Goal: Transaction & Acquisition: Subscribe to service/newsletter

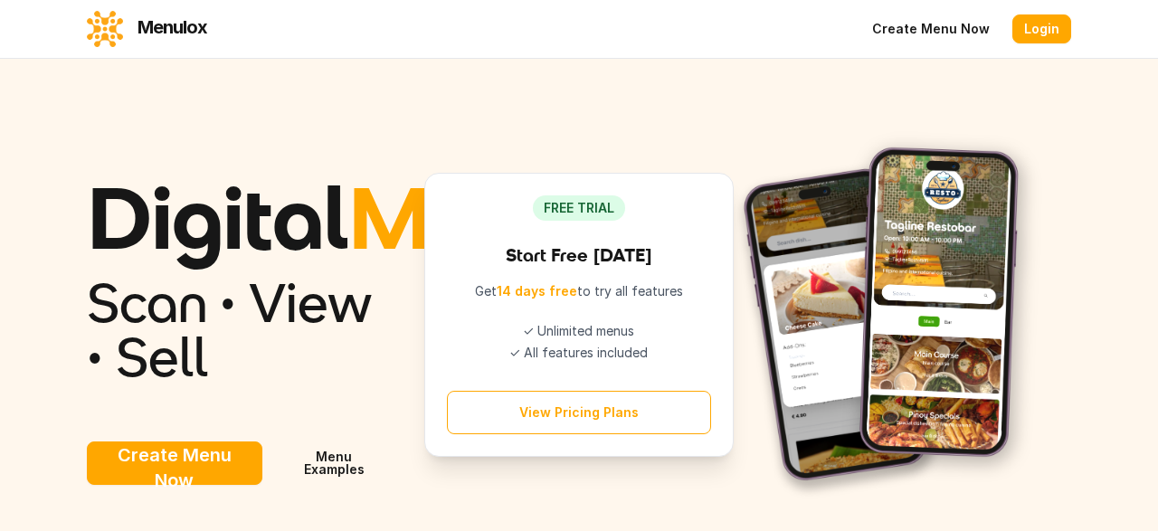
click at [608, 434] on button "View Pricing Plans" at bounding box center [578, 412] width 263 height 43
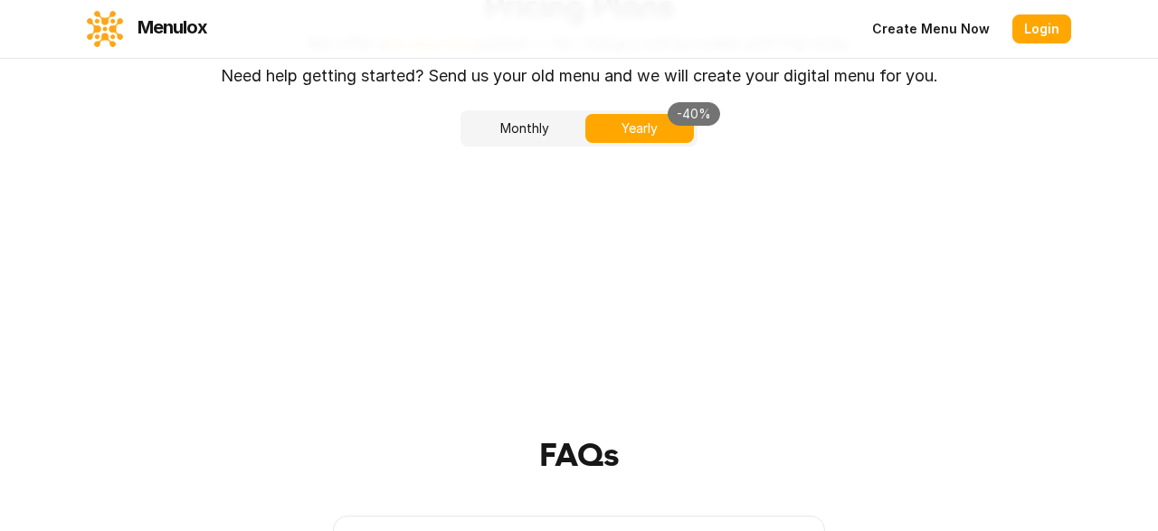
scroll to position [3647, 0]
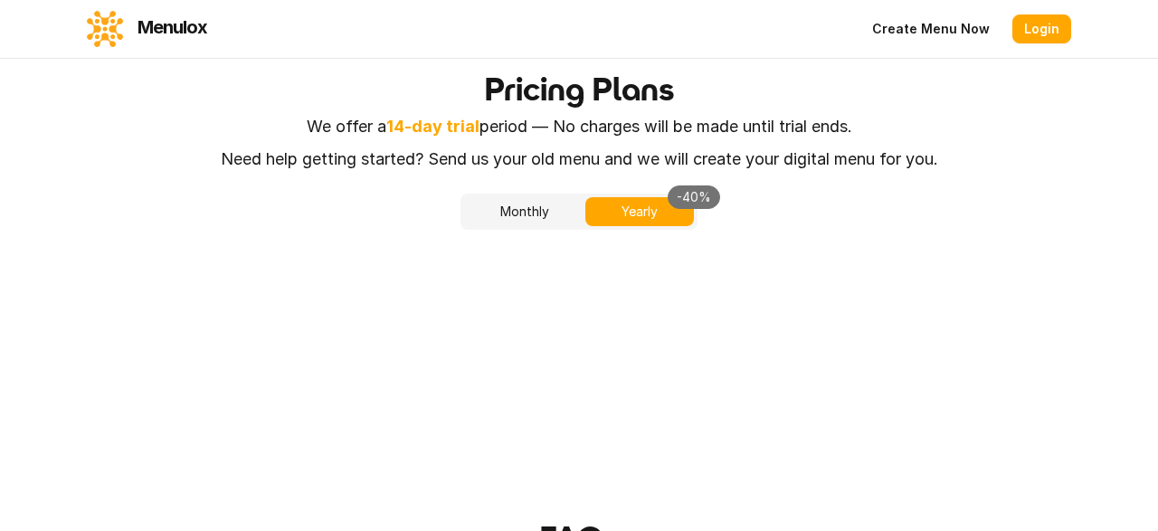
click at [548, 226] on button "Monthly" at bounding box center [524, 211] width 121 height 29
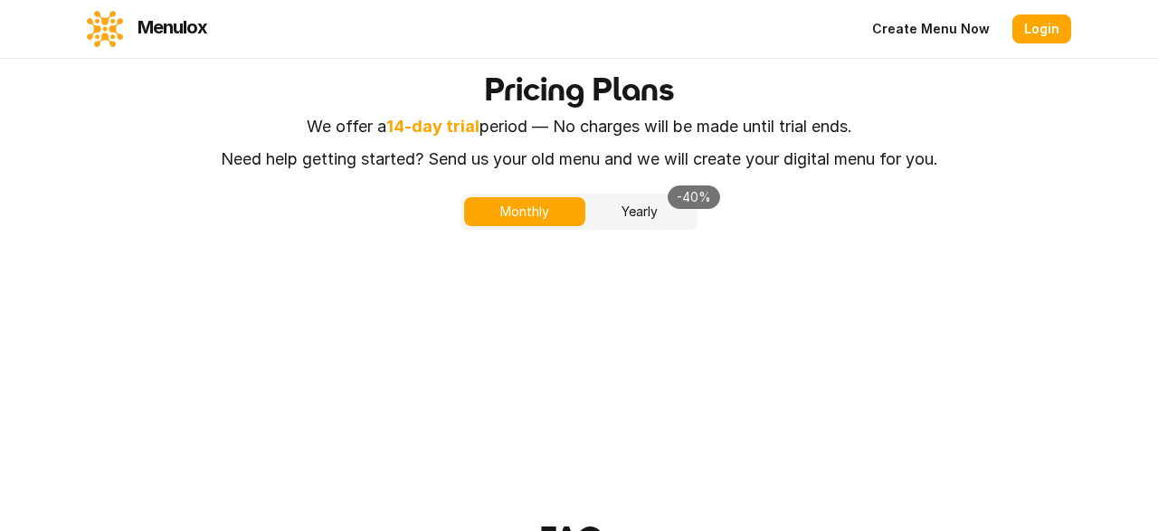
click at [638, 226] on button "Yearly -40%" at bounding box center [640, 211] width 109 height 29
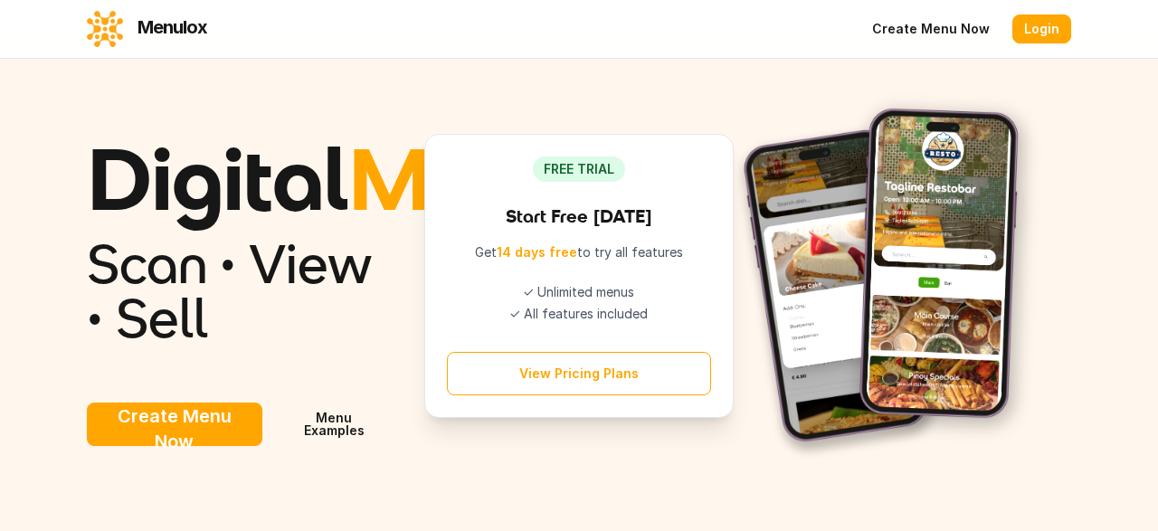
scroll to position [0, 0]
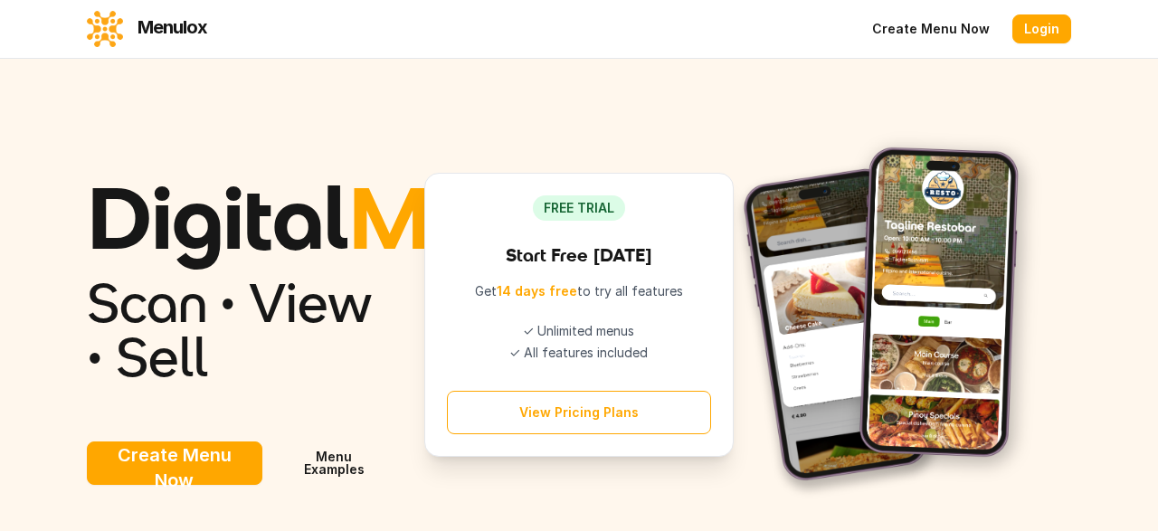
click at [577, 434] on button "View Pricing Plans" at bounding box center [578, 412] width 263 height 43
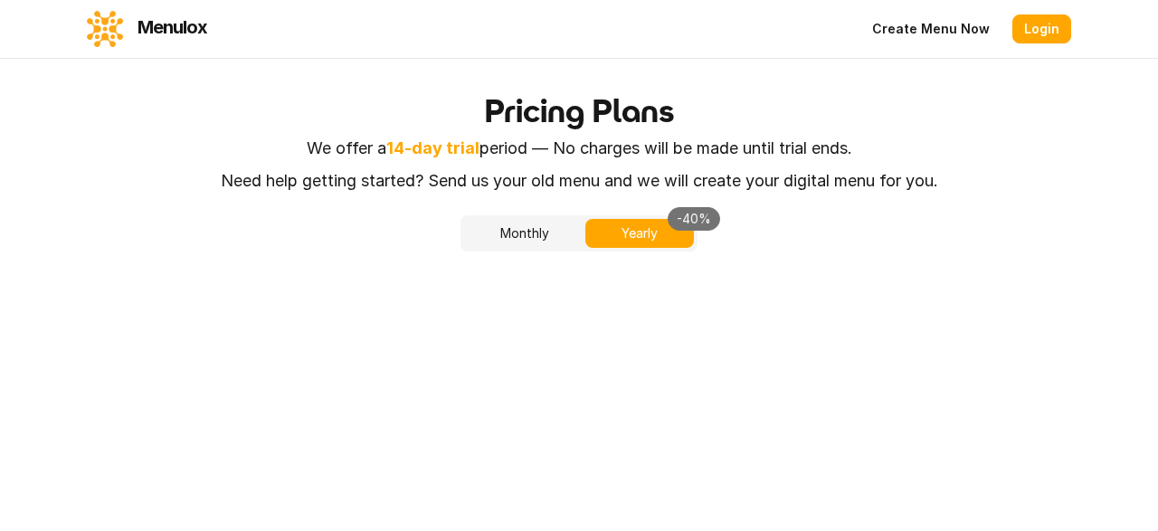
scroll to position [3627, 0]
click at [513, 247] on button "Monthly" at bounding box center [524, 232] width 121 height 29
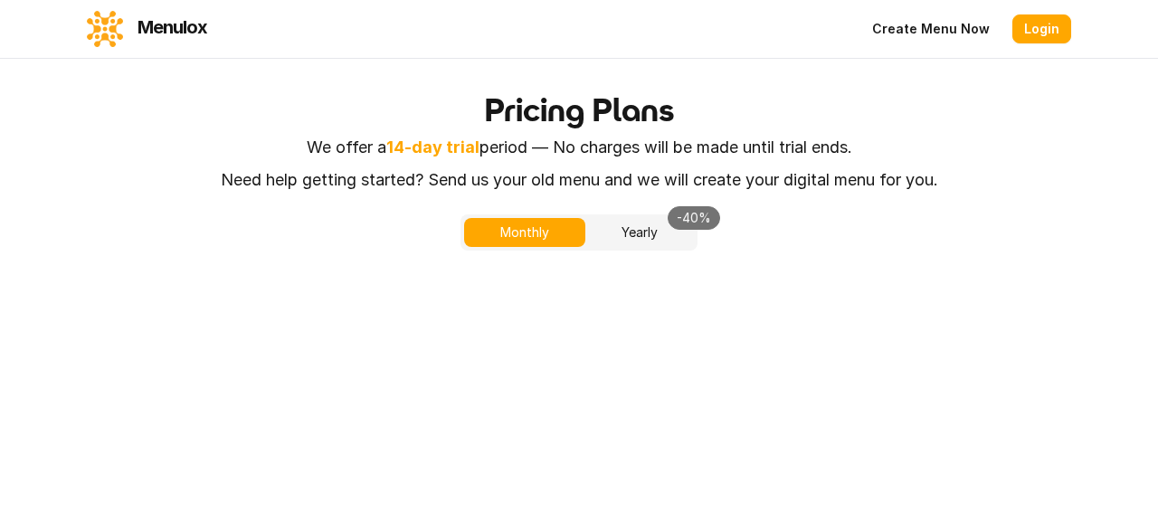
click at [1043, 32] on link "Login" at bounding box center [1042, 28] width 59 height 29
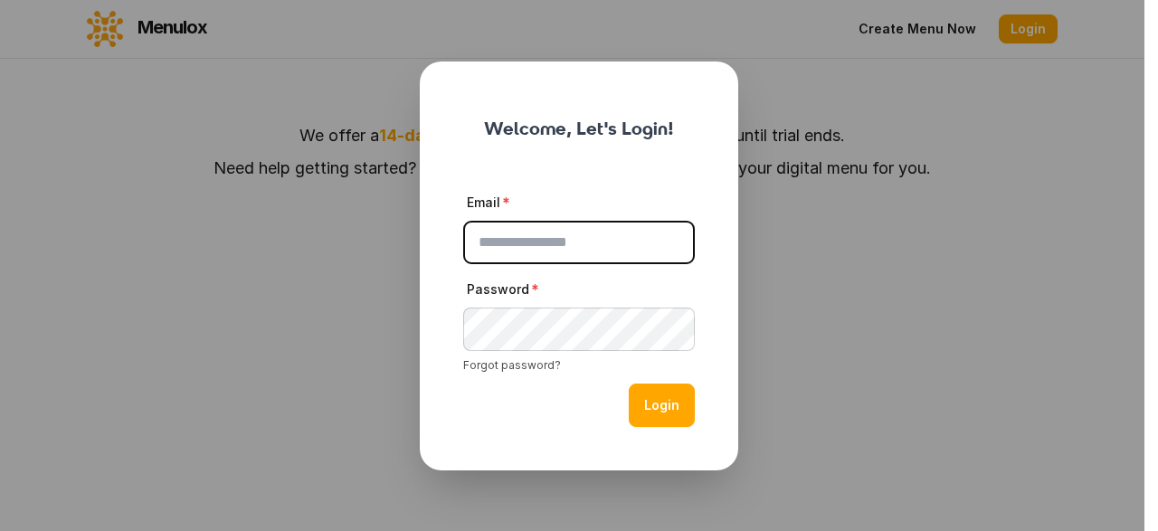
click at [935, 298] on button "close" at bounding box center [579, 265] width 1158 height 531
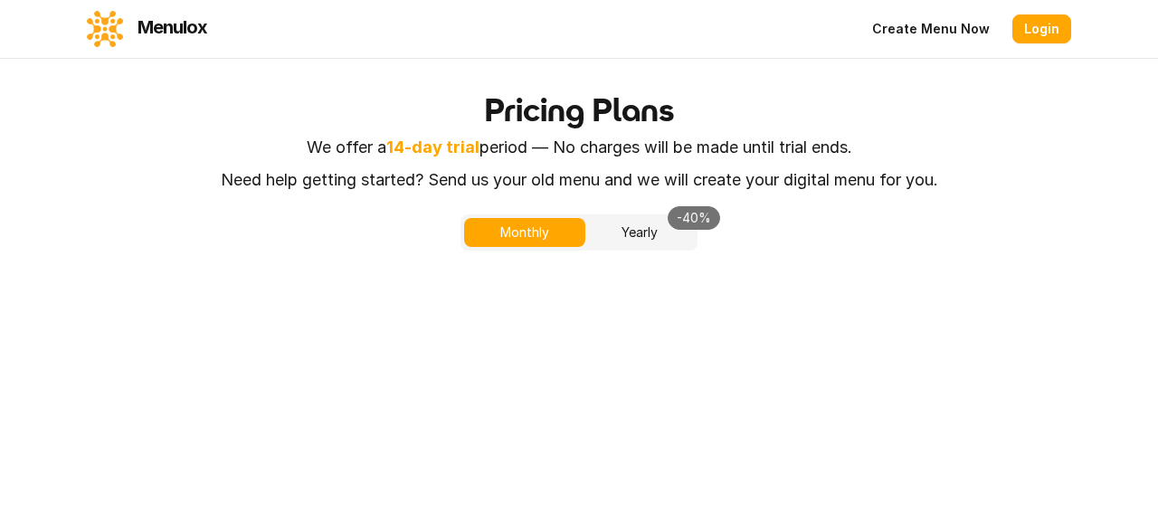
click at [930, 32] on link "Create Menu Now" at bounding box center [931, 28] width 141 height 29
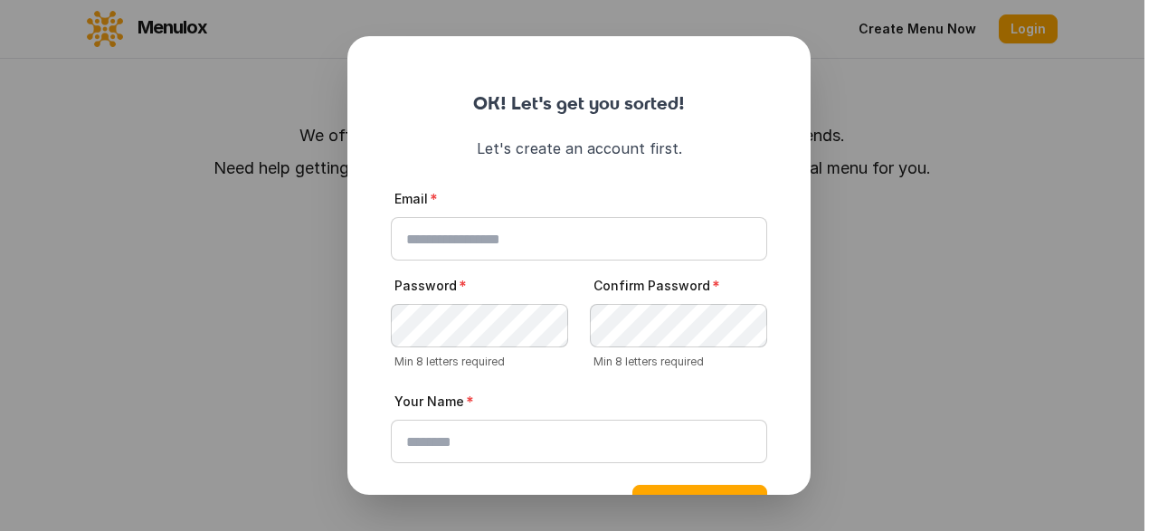
scroll to position [77, 0]
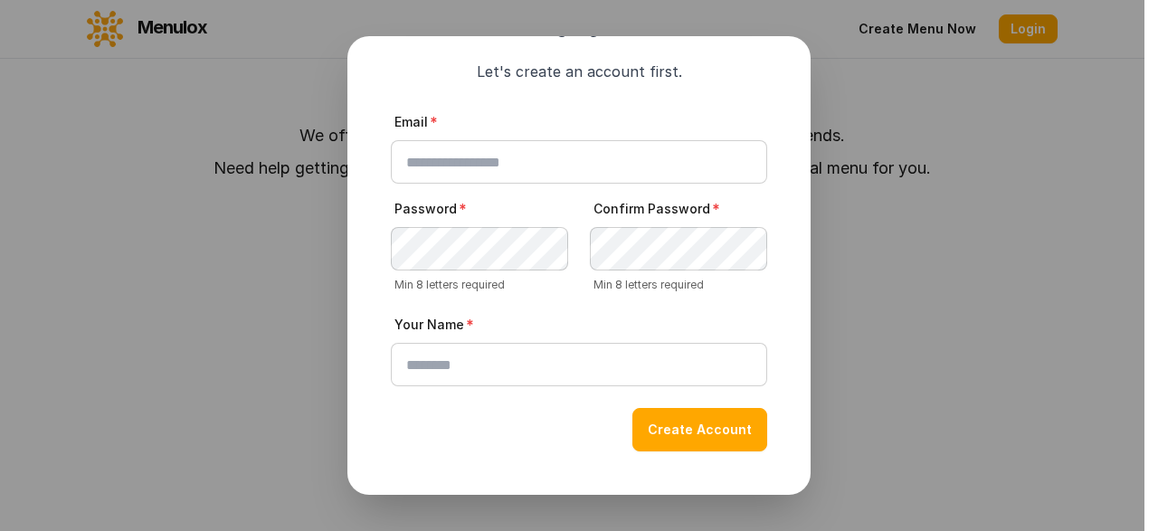
click at [507, 160] on input "Email" at bounding box center [579, 161] width 376 height 43
click at [499, 166] on input "Email" at bounding box center [579, 161] width 376 height 43
click at [541, 158] on input "**********" at bounding box center [579, 161] width 376 height 43
type input "**********"
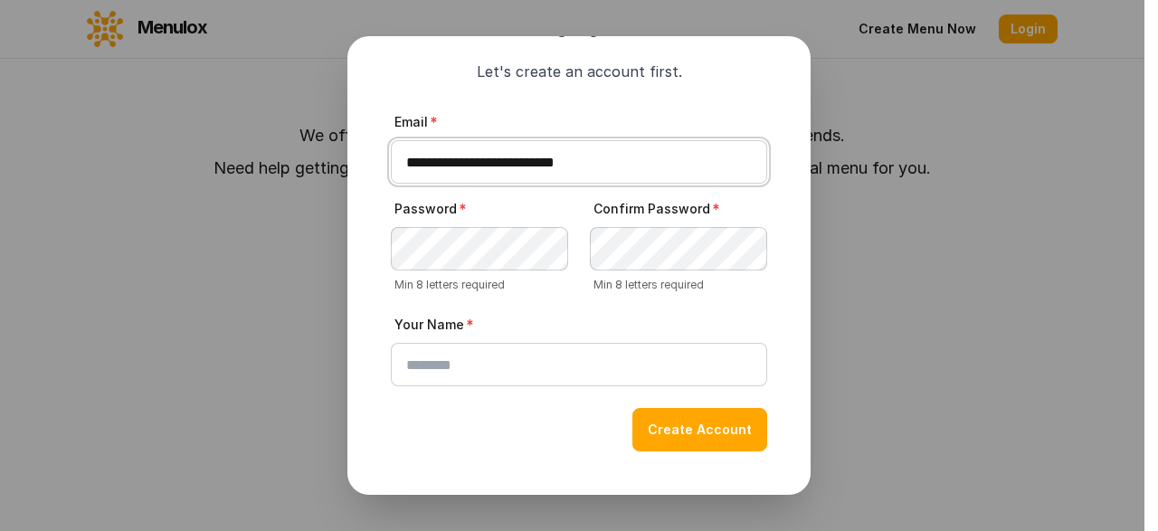
click at [633, 408] on button "Create Account" at bounding box center [700, 429] width 135 height 43
click at [539, 379] on input "Your Name" at bounding box center [579, 364] width 376 height 43
type input "*"
type input "*******"
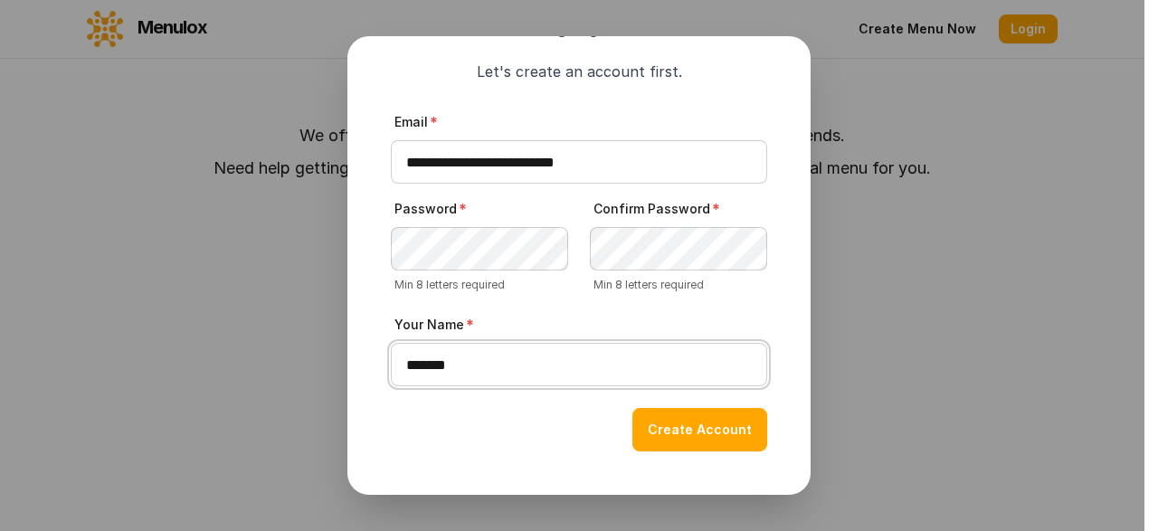
click at [633, 408] on button "Create Account" at bounding box center [700, 429] width 135 height 43
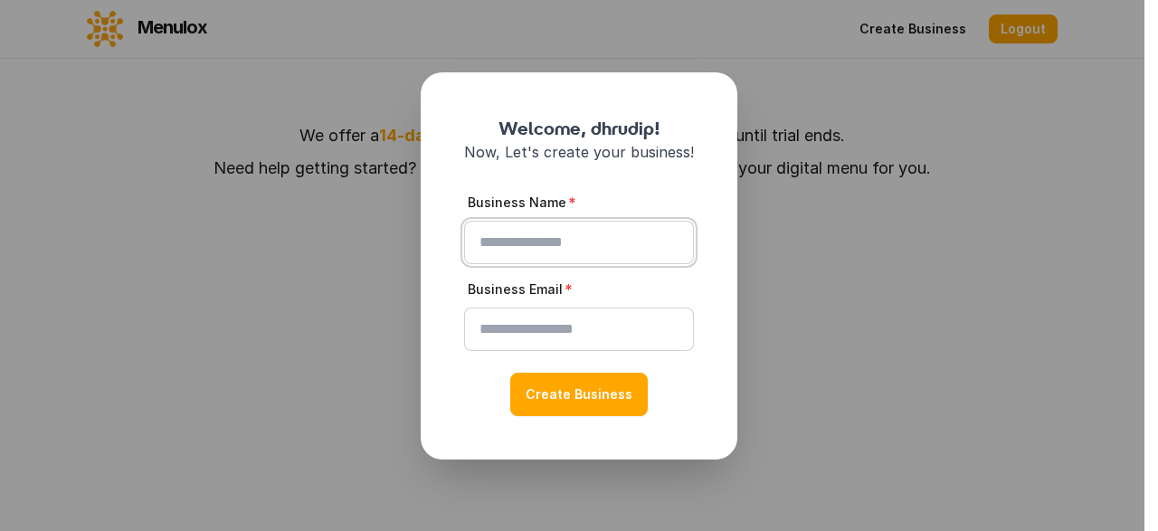
click at [521, 246] on input "Business Name" at bounding box center [579, 242] width 230 height 43
click at [520, 245] on input "Business Name" at bounding box center [579, 242] width 230 height 43
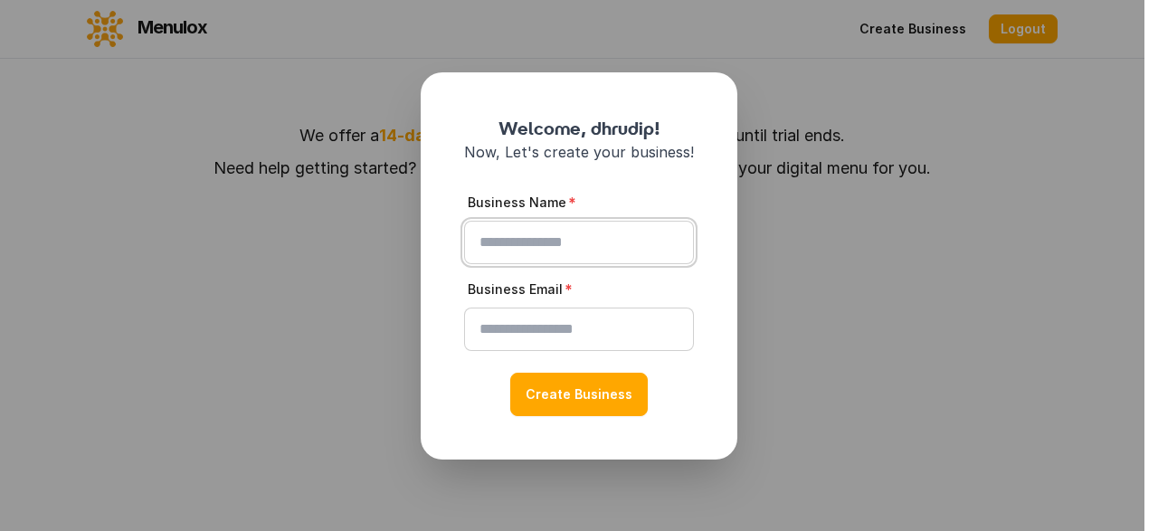
click at [520, 245] on input "Business Name" at bounding box center [579, 242] width 230 height 43
drag, startPoint x: 117, startPoint y: 21, endPoint x: 195, endPoint y: 15, distance: 78.0
click at [195, 15] on button "close" at bounding box center [579, 265] width 1158 height 531
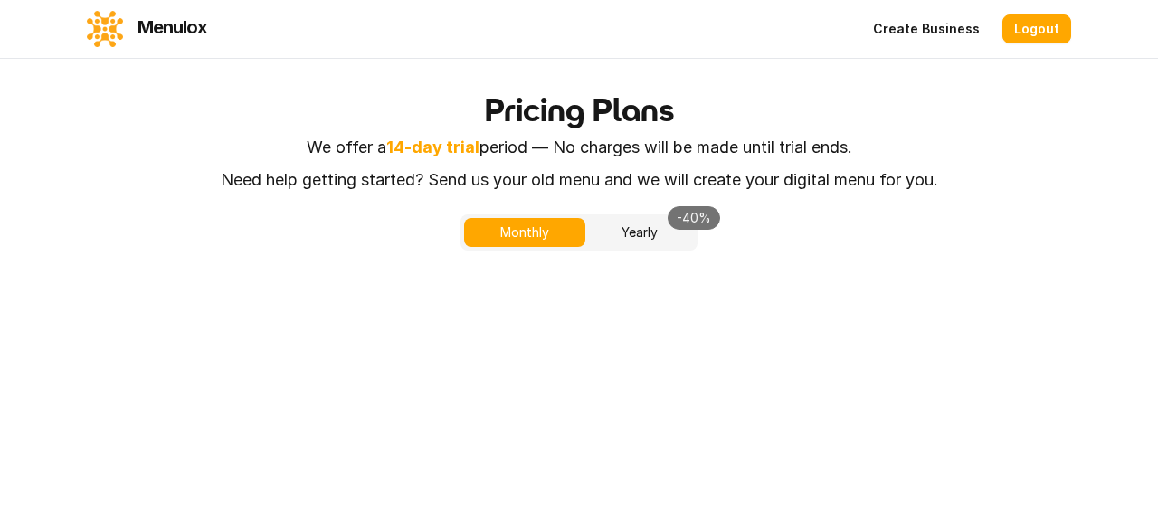
click at [957, 33] on link "Create Business" at bounding box center [927, 28] width 130 height 29
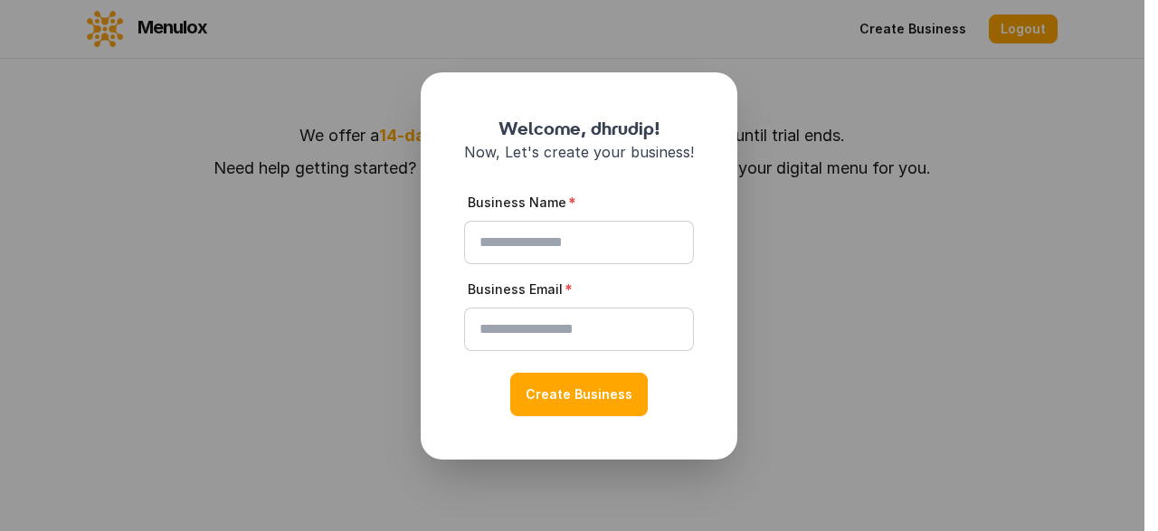
click at [511, 252] on input "Business Name" at bounding box center [579, 242] width 230 height 43
type input "**********"
click at [507, 327] on input "Business Email" at bounding box center [579, 329] width 230 height 43
type input "**********"
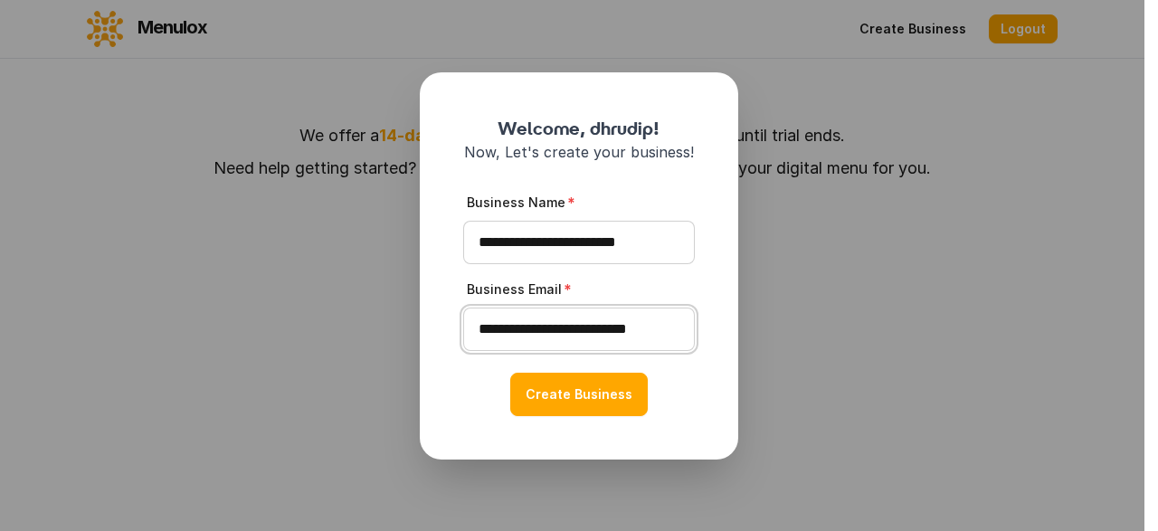
click at [510, 373] on button "Create Business" at bounding box center [579, 394] width 138 height 43
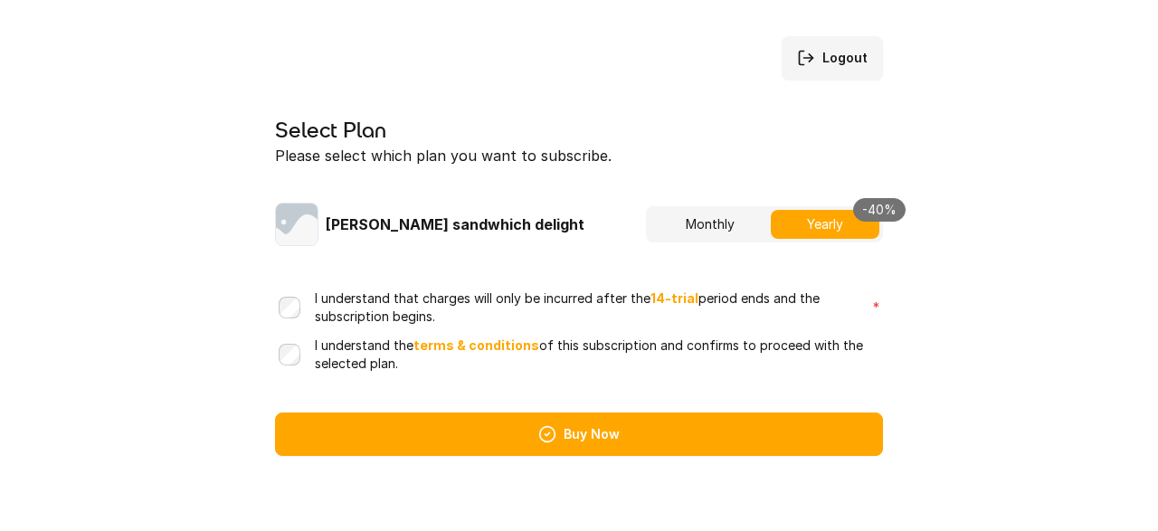
scroll to position [558, 0]
click at [300, 376] on label "I understand the terms & conditions of this subscription and confirms to procee…" at bounding box center [579, 352] width 608 height 47
click at [0, 0] on li "Unlimited users" at bounding box center [0, 0] width 0 height 0
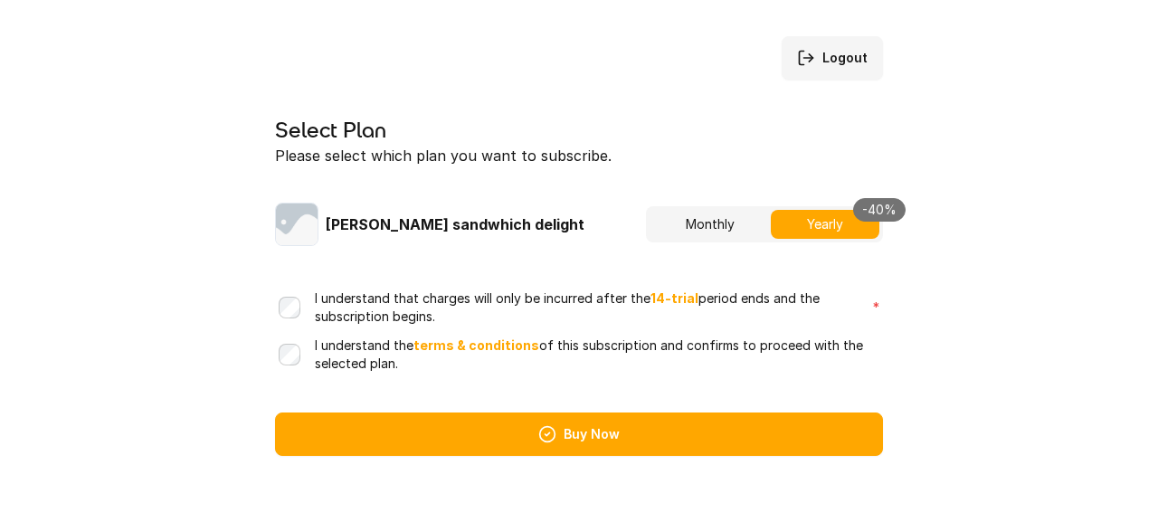
click at [620, 456] on button "Buy Now" at bounding box center [579, 434] width 608 height 43
click at [0, 0] on p "Experience essential features at minimal cost, setting the foundation for your …" at bounding box center [0, 0] width 0 height 0
click at [0, 0] on div "Best Offer" at bounding box center [0, 0] width 0 height 0
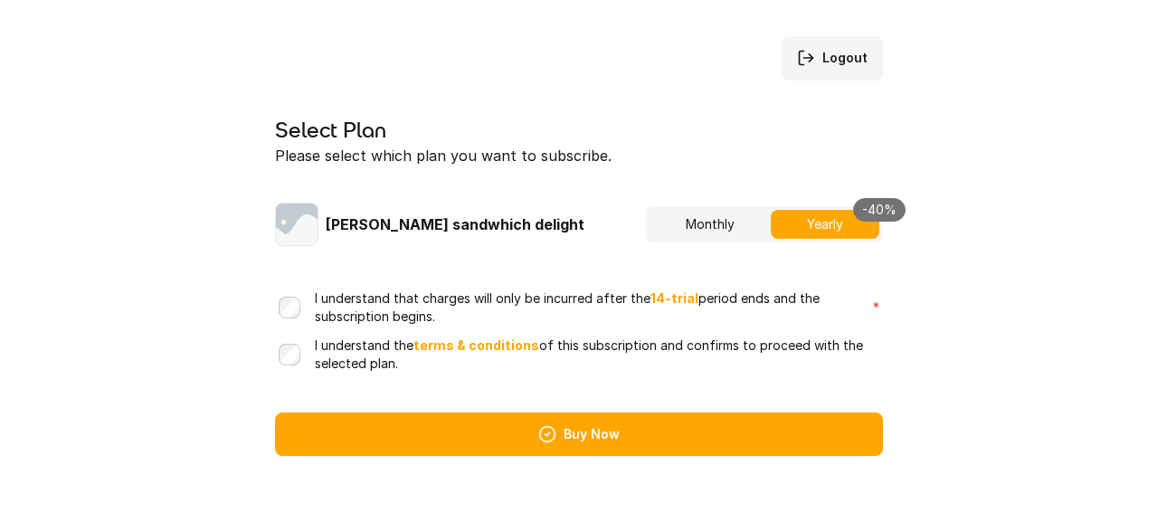
click at [0, 0] on div "Best Offer" at bounding box center [0, 0] width 0 height 0
click at [707, 210] on button "Monthly" at bounding box center [710, 224] width 121 height 29
click at [822, 210] on button "Yearly -40%" at bounding box center [825, 224] width 109 height 29
click at [710, 210] on button "Monthly" at bounding box center [710, 224] width 121 height 29
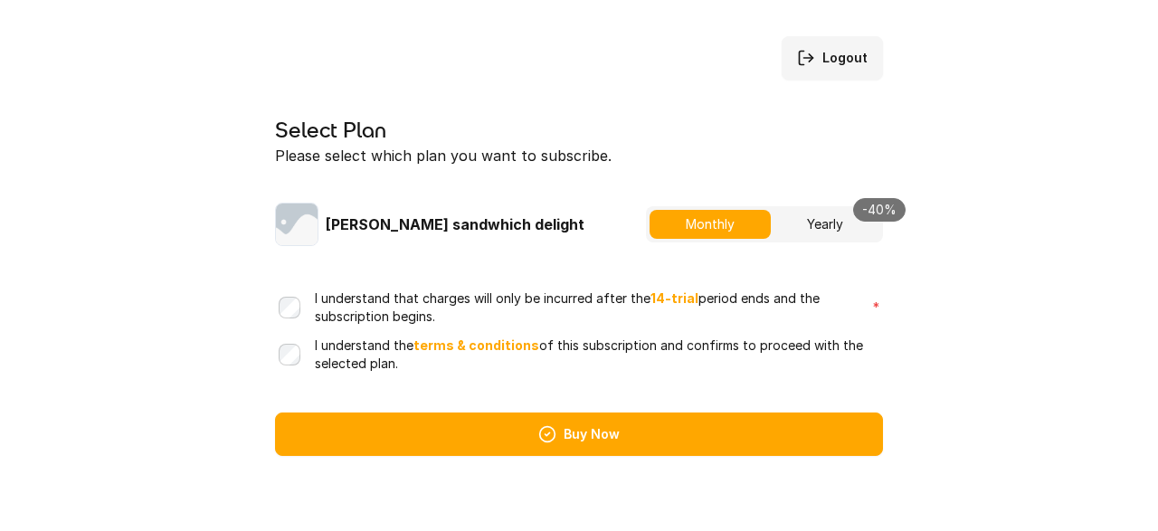
click at [591, 456] on button "Buy Now" at bounding box center [579, 434] width 608 height 43
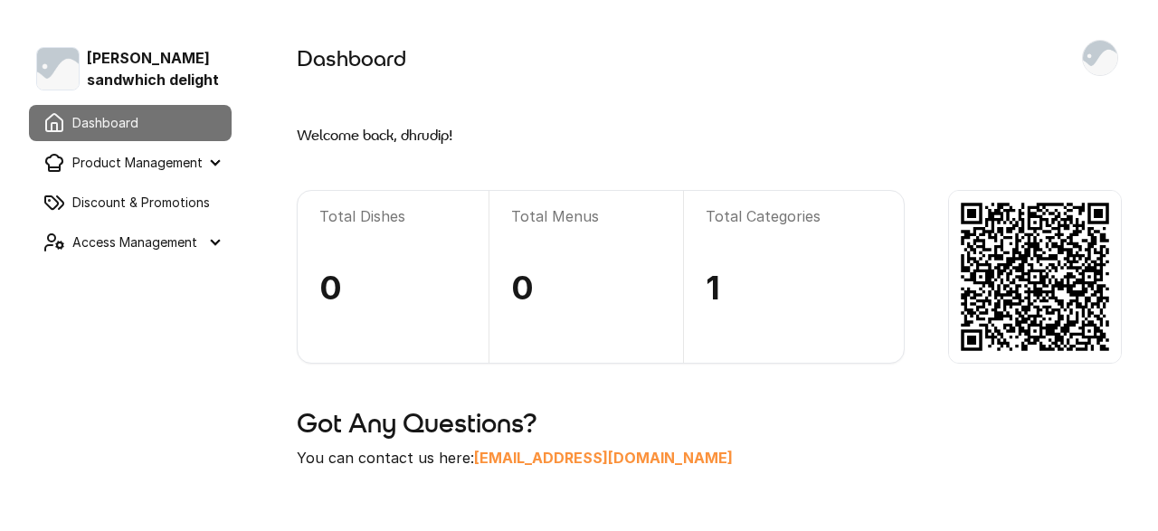
click at [171, 164] on summary "Product Management" at bounding box center [130, 163] width 203 height 36
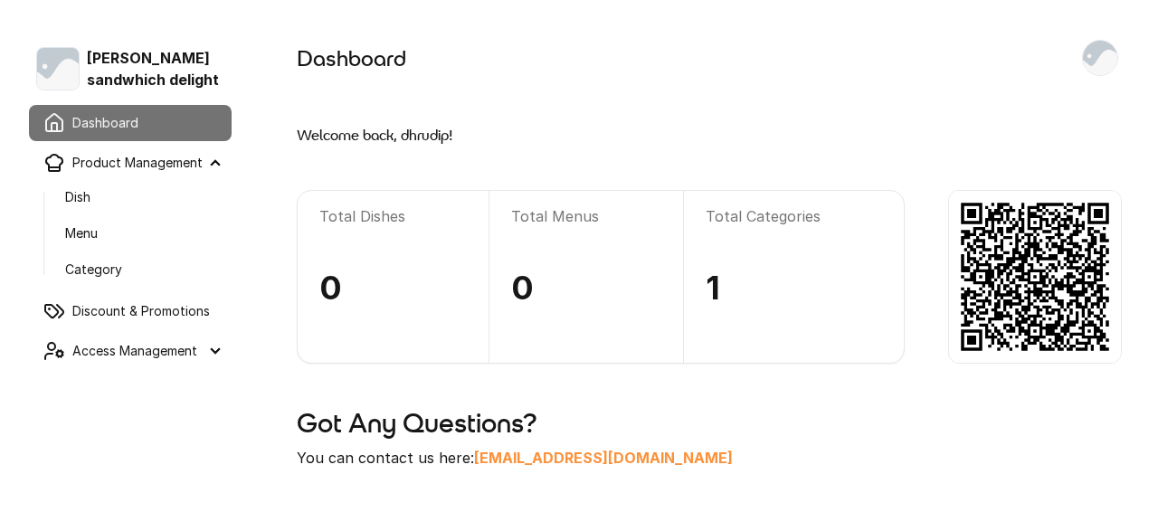
click at [127, 236] on link "Menu" at bounding box center [141, 233] width 181 height 33
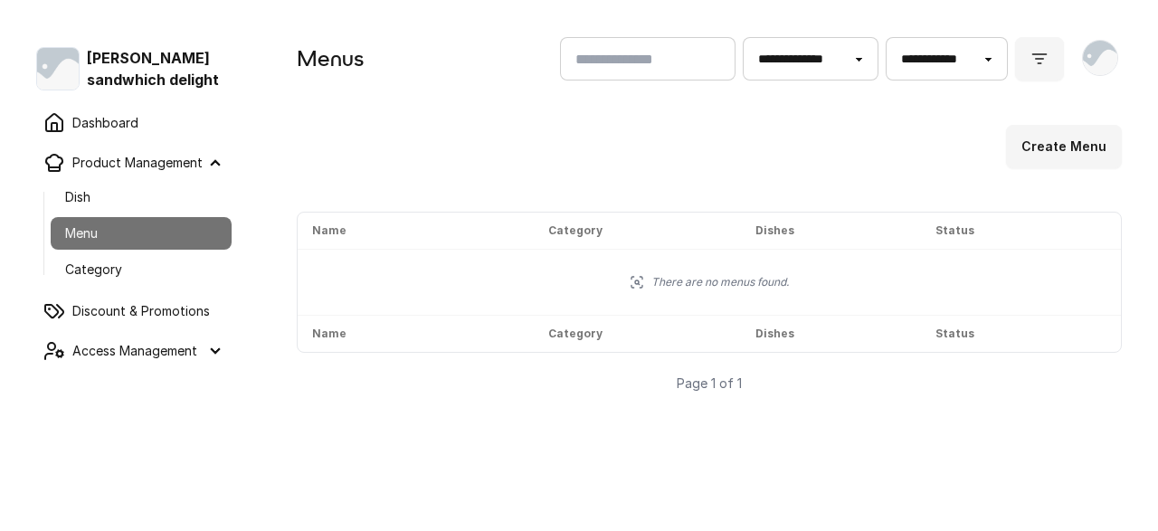
click at [1049, 152] on button "Create Menu" at bounding box center [1064, 146] width 116 height 43
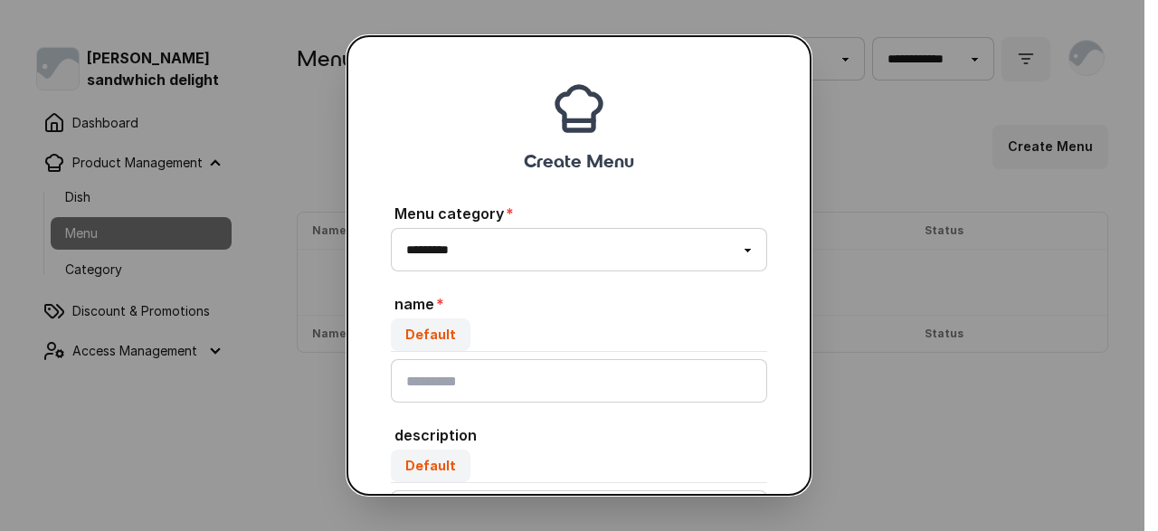
click at [391, 228] on select "********* ****" at bounding box center [579, 249] width 376 height 43
select select "***"
click option "****" at bounding box center [0, 0] width 0 height 0
click at [856, 291] on button "close" at bounding box center [579, 265] width 1158 height 531
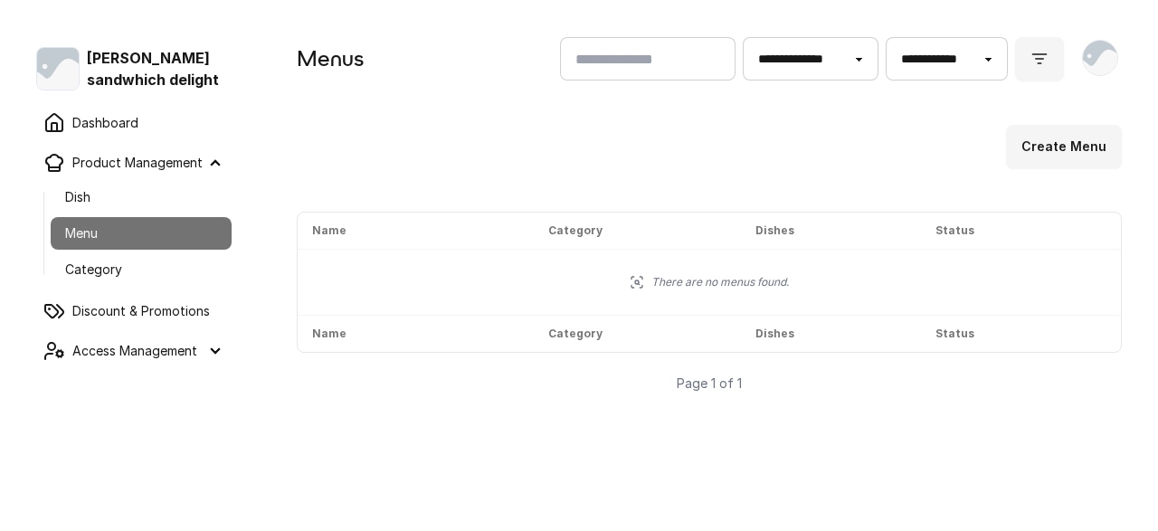
click at [81, 272] on link "Category" at bounding box center [141, 269] width 181 height 33
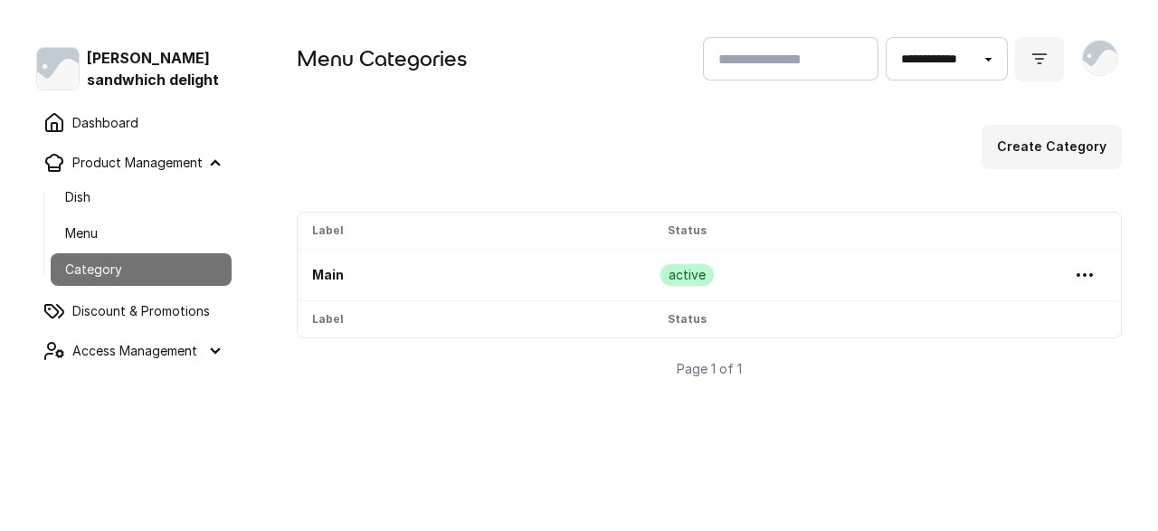
click at [1055, 153] on button "Create Category" at bounding box center [1052, 146] width 140 height 43
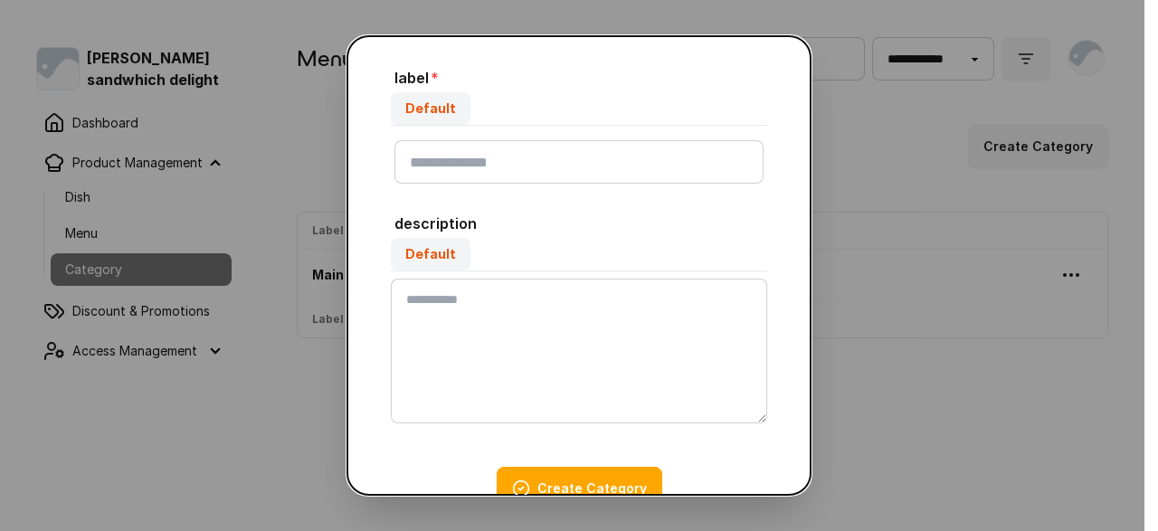
scroll to position [191, 0]
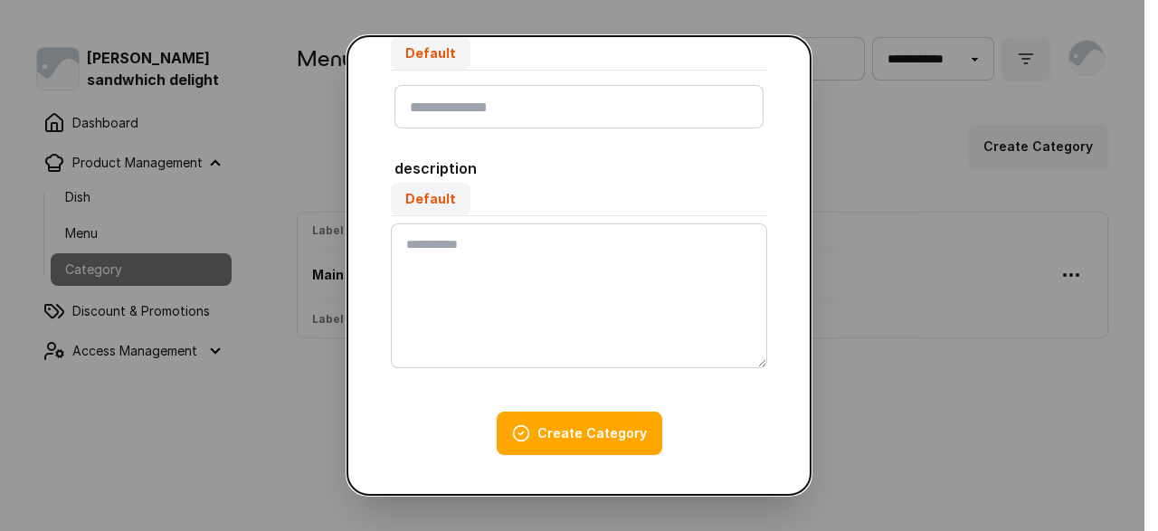
click at [569, 432] on button "Create Category" at bounding box center [580, 433] width 166 height 43
click at [143, 432] on button "close" at bounding box center [579, 265] width 1158 height 531
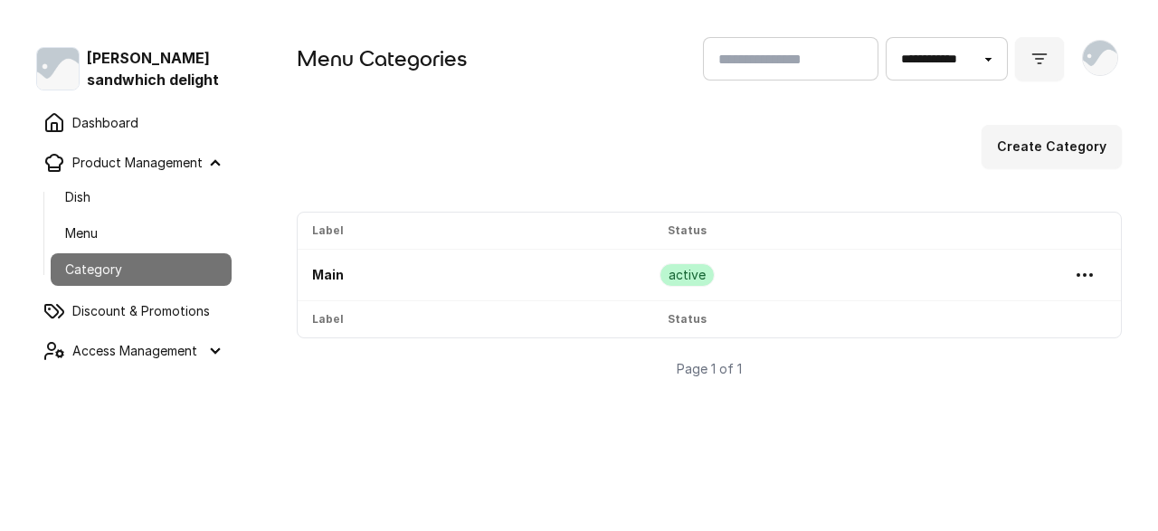
click at [168, 311] on link "Discount & Promotions" at bounding box center [130, 311] width 203 height 36
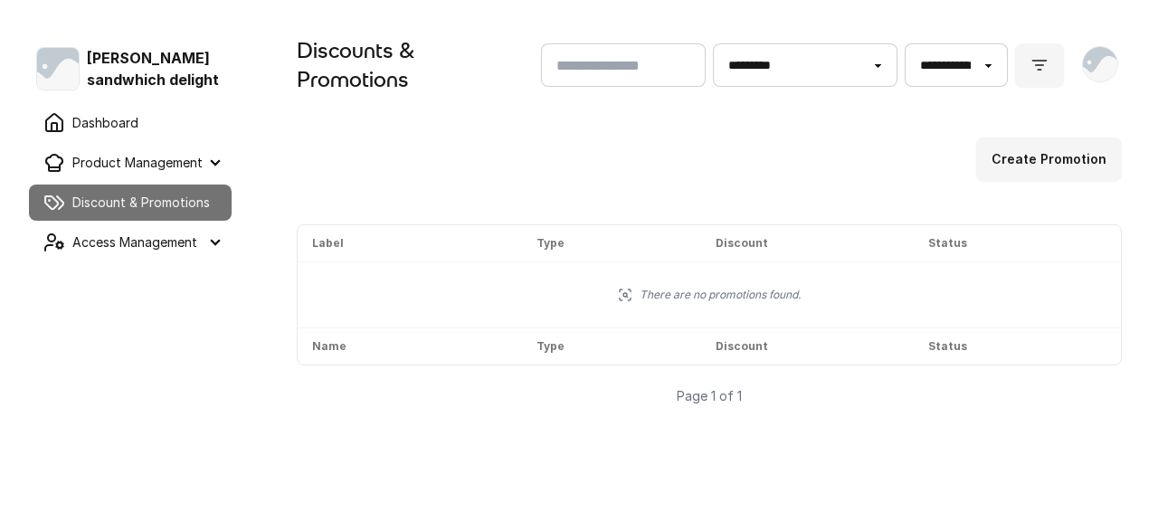
click at [113, 163] on summary "Product Management" at bounding box center [130, 163] width 203 height 36
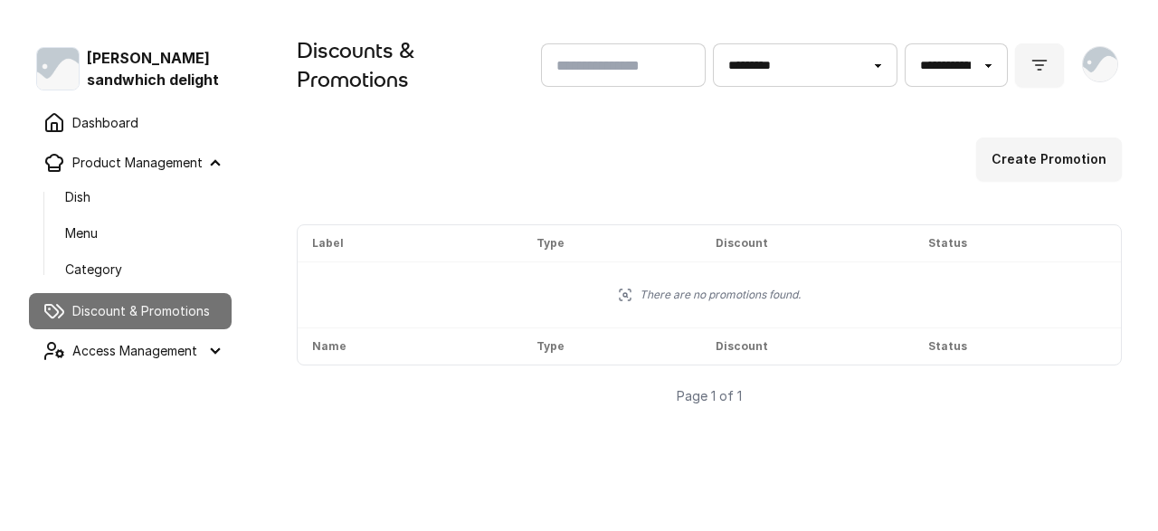
click at [115, 129] on link "Dashboard" at bounding box center [130, 123] width 203 height 36
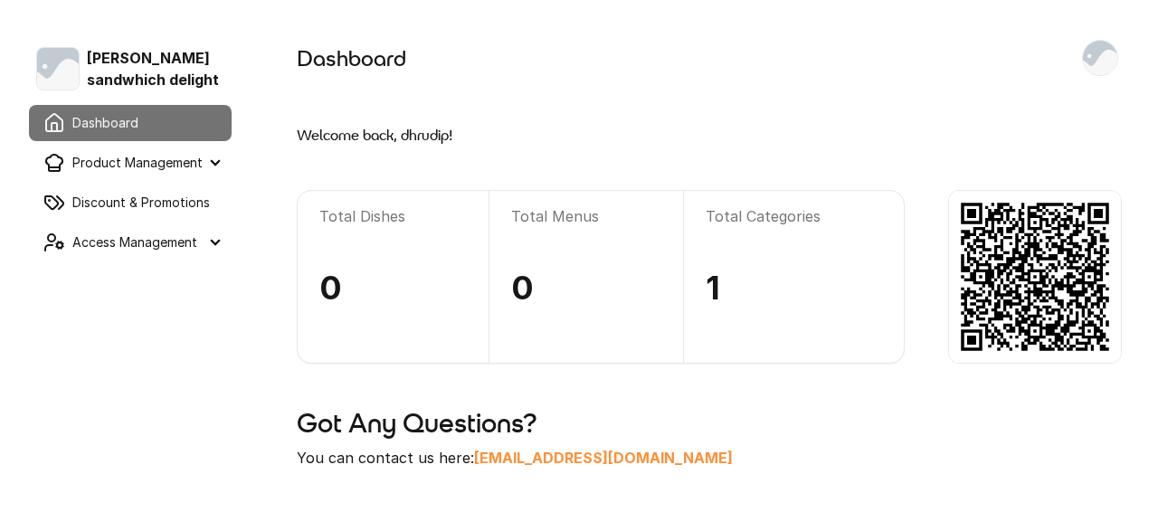
click at [78, 250] on summary "Access Management" at bounding box center [130, 242] width 203 height 36
click at [158, 59] on div "[PERSON_NAME] sandwhich delight" at bounding box center [130, 68] width 188 height 43
click at [690, 93] on div "Dashboard Profile Manage Business Profile View Restaurant Manage Subscription L…" at bounding box center [710, 252] width 898 height 505
click at [129, 169] on summary "Product Management" at bounding box center [130, 163] width 203 height 36
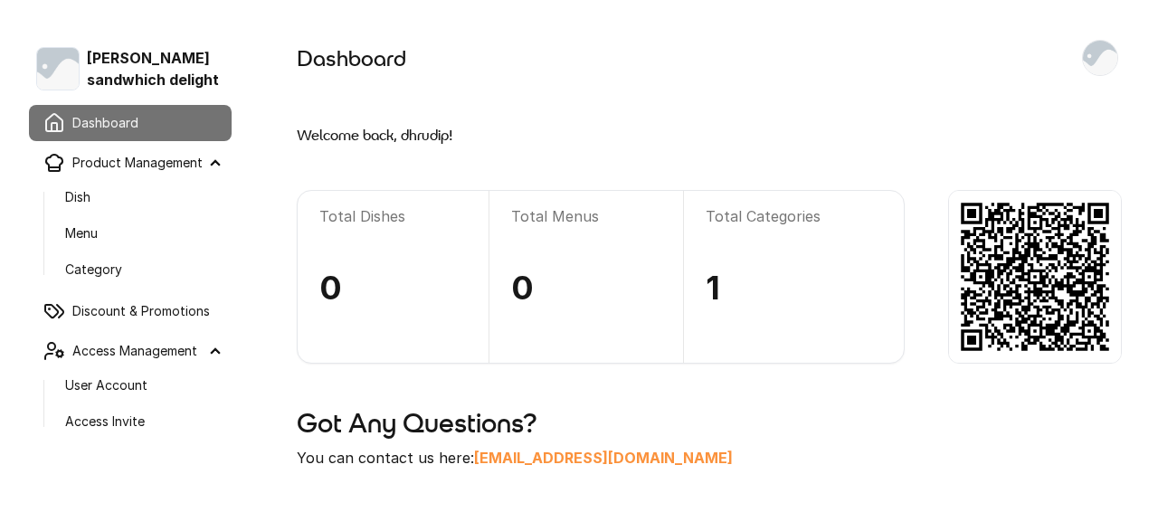
click at [127, 310] on link "Discount & Promotions" at bounding box center [130, 311] width 203 height 36
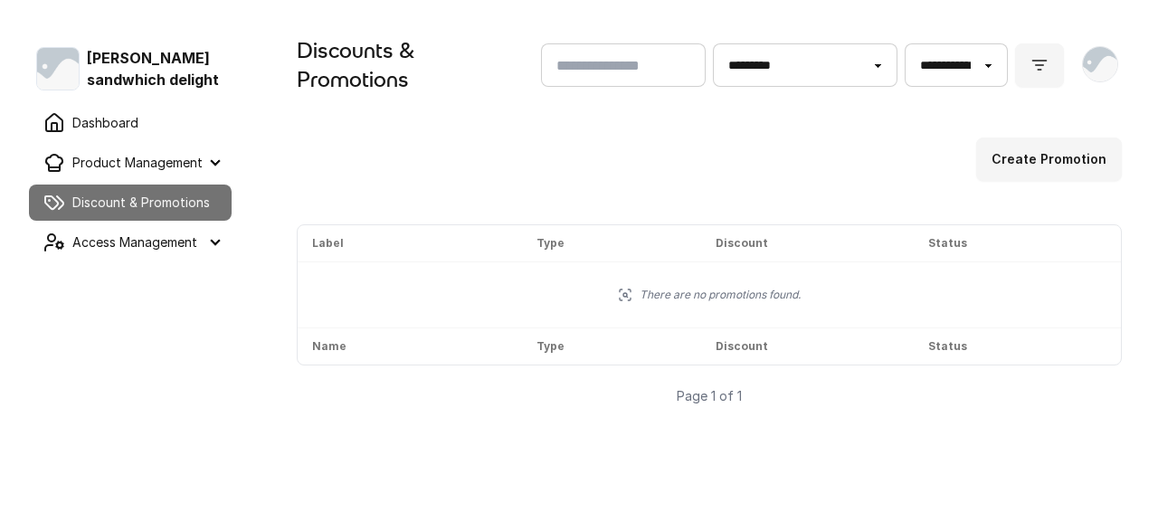
click at [126, 255] on summary "Access Management" at bounding box center [130, 242] width 203 height 36
click at [148, 66] on div "[PERSON_NAME] sandwhich delight" at bounding box center [130, 68] width 188 height 43
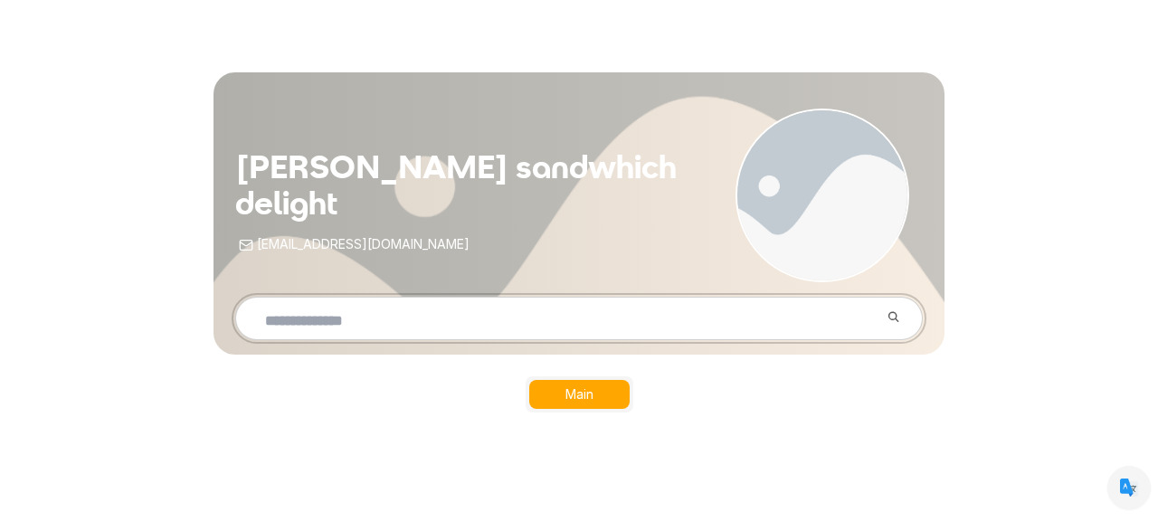
click at [350, 322] on input "text" at bounding box center [565, 320] width 629 height 43
click at [570, 396] on button "Main" at bounding box center [579, 394] width 100 height 29
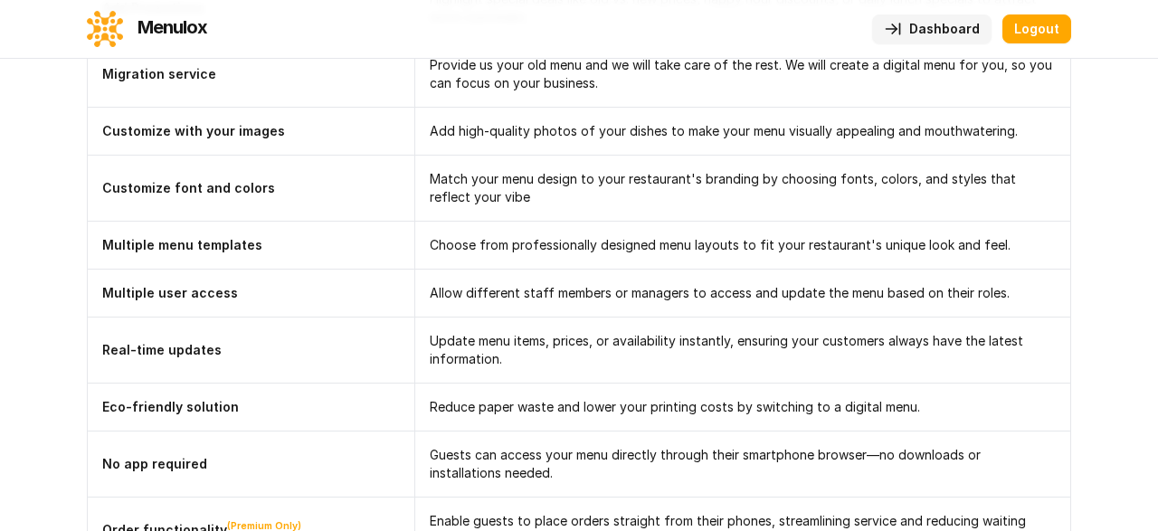
scroll to position [2685, 0]
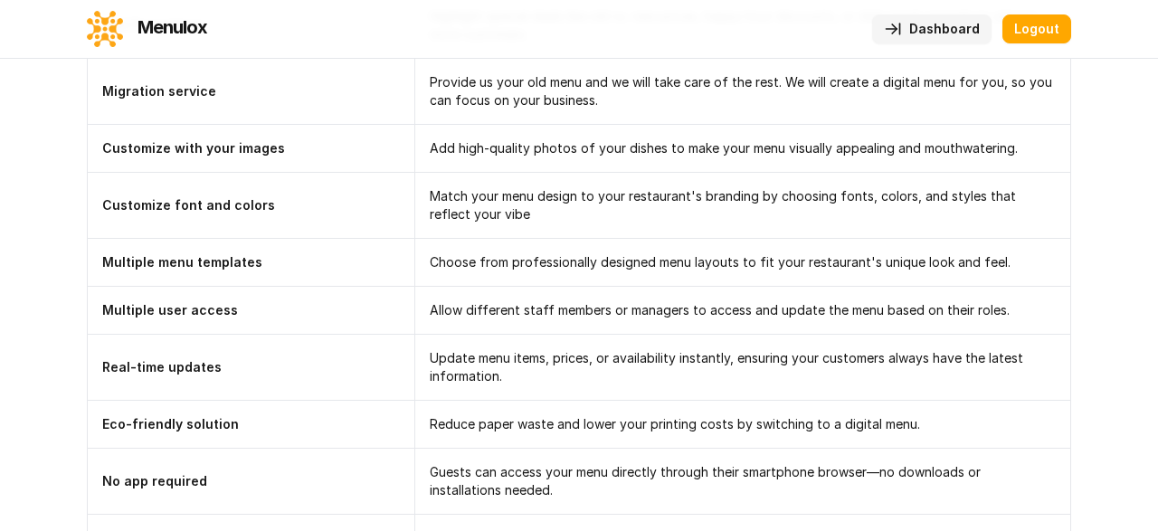
click at [935, 24] on link "Dashboard" at bounding box center [931, 28] width 119 height 29
